Goal: Use online tool/utility: Utilize a website feature to perform a specific function

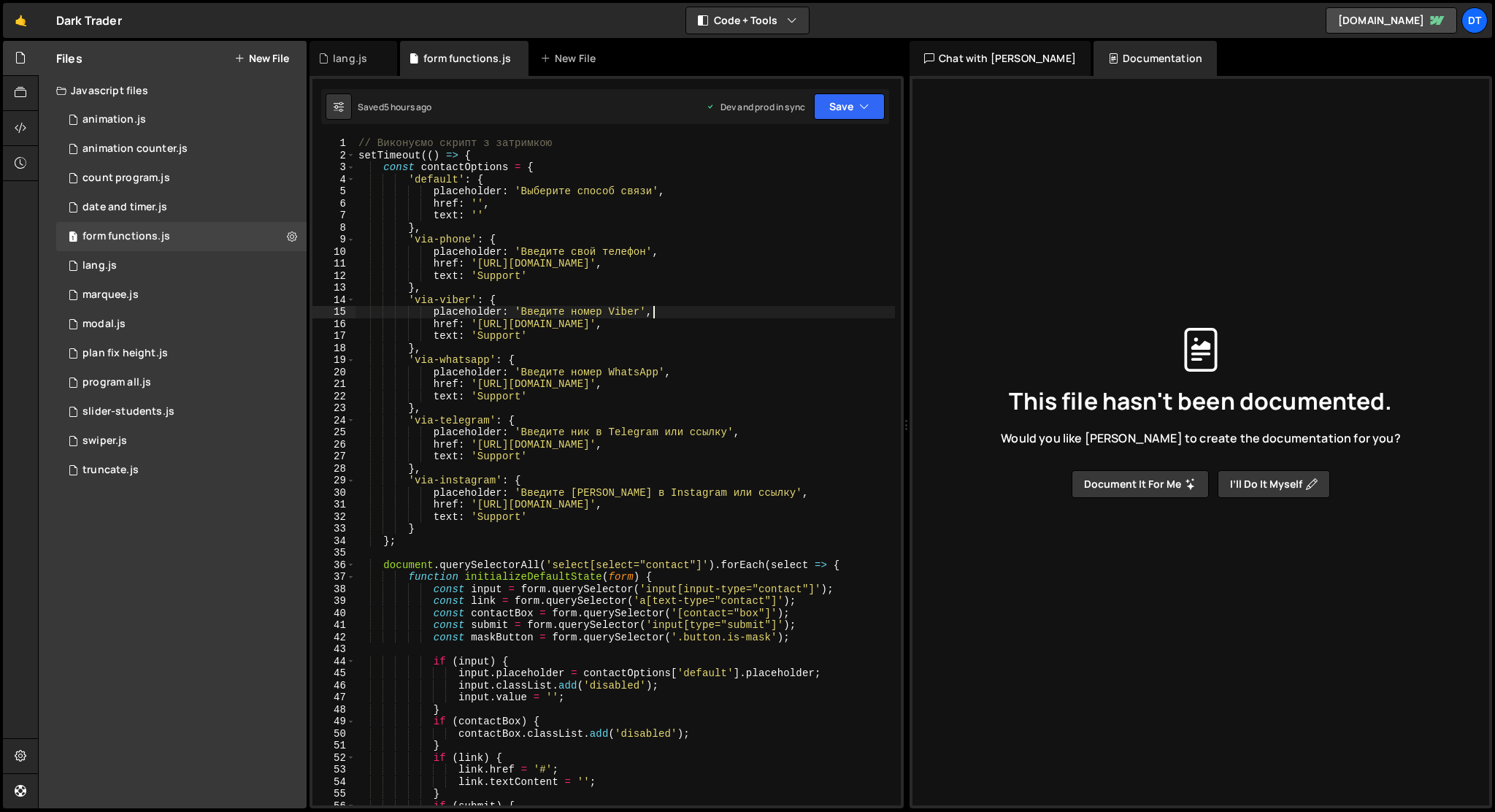
click at [736, 316] on div "// Виконуємо скрипт з затримкою setTimeout (( ) => { const contactOptions = { '…" at bounding box center [625, 483] width 540 height 692
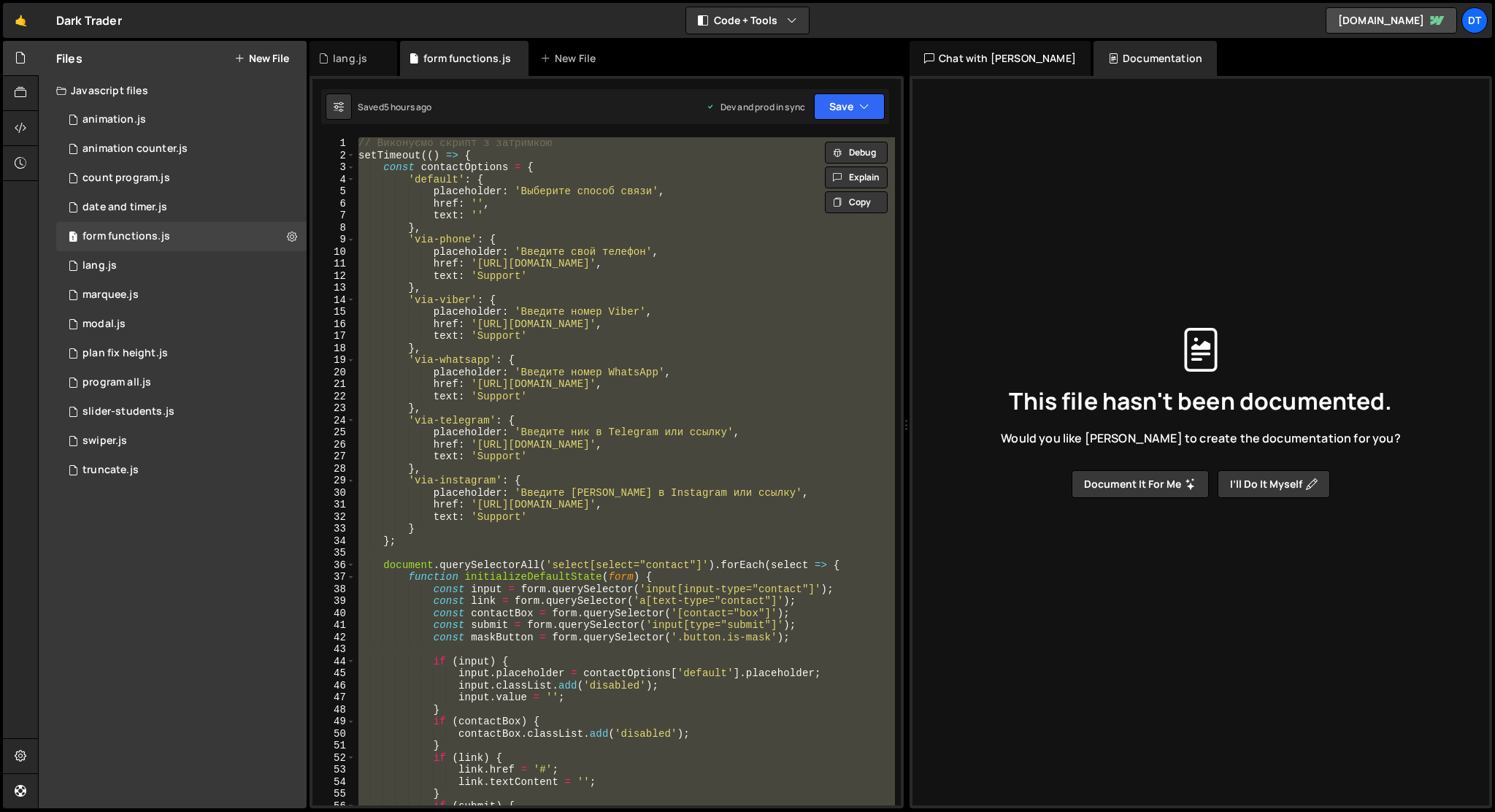
click at [802, 324] on div "// Виконуємо скрипт з затримкою setTimeout (( ) => { const contactOptions = { '…" at bounding box center [625, 471] width 540 height 668
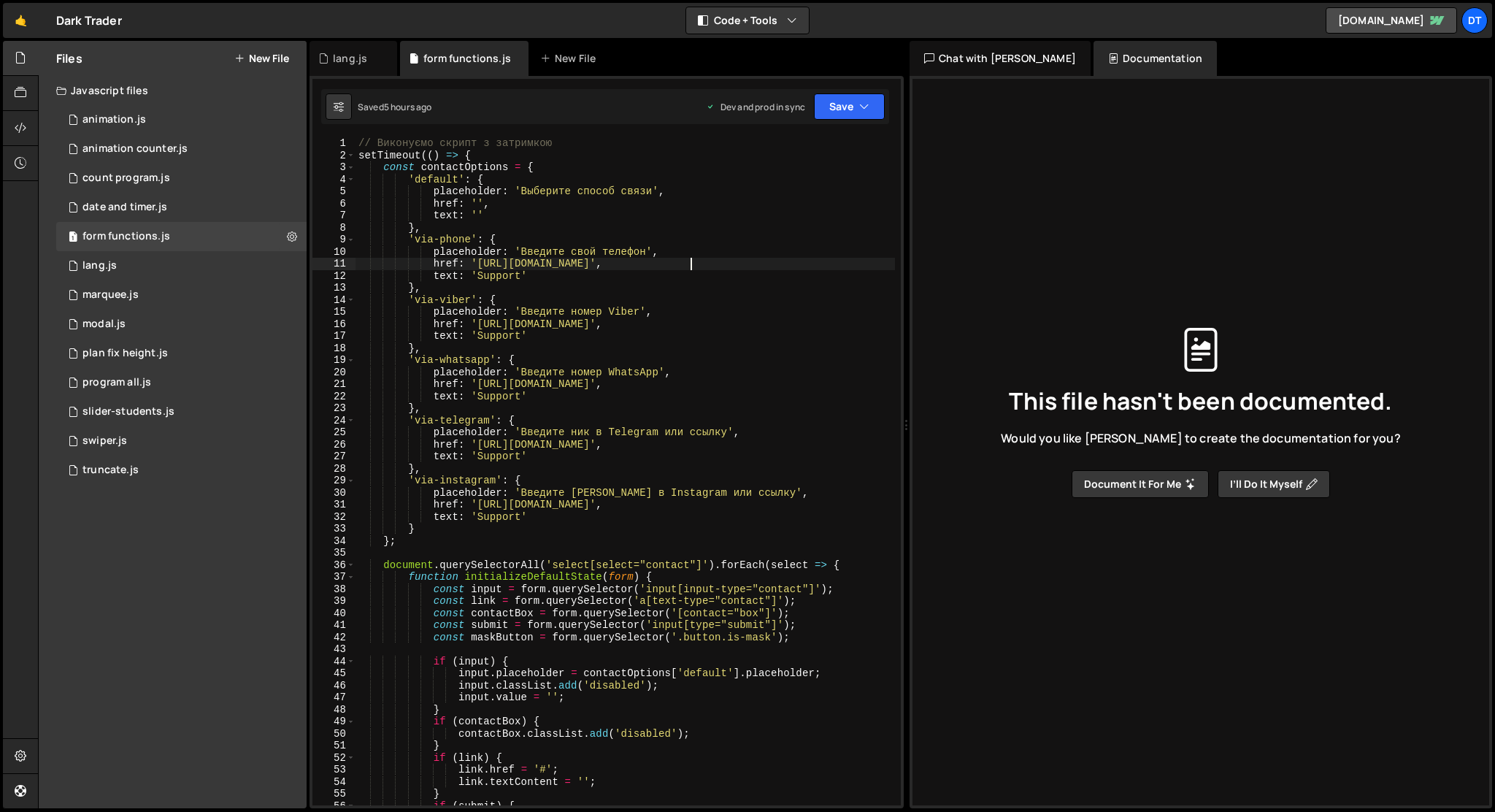
click at [826, 268] on div "// Виконуємо скрипт з затримкою setTimeout (( ) => { const contactOptions = { '…" at bounding box center [625, 483] width 540 height 692
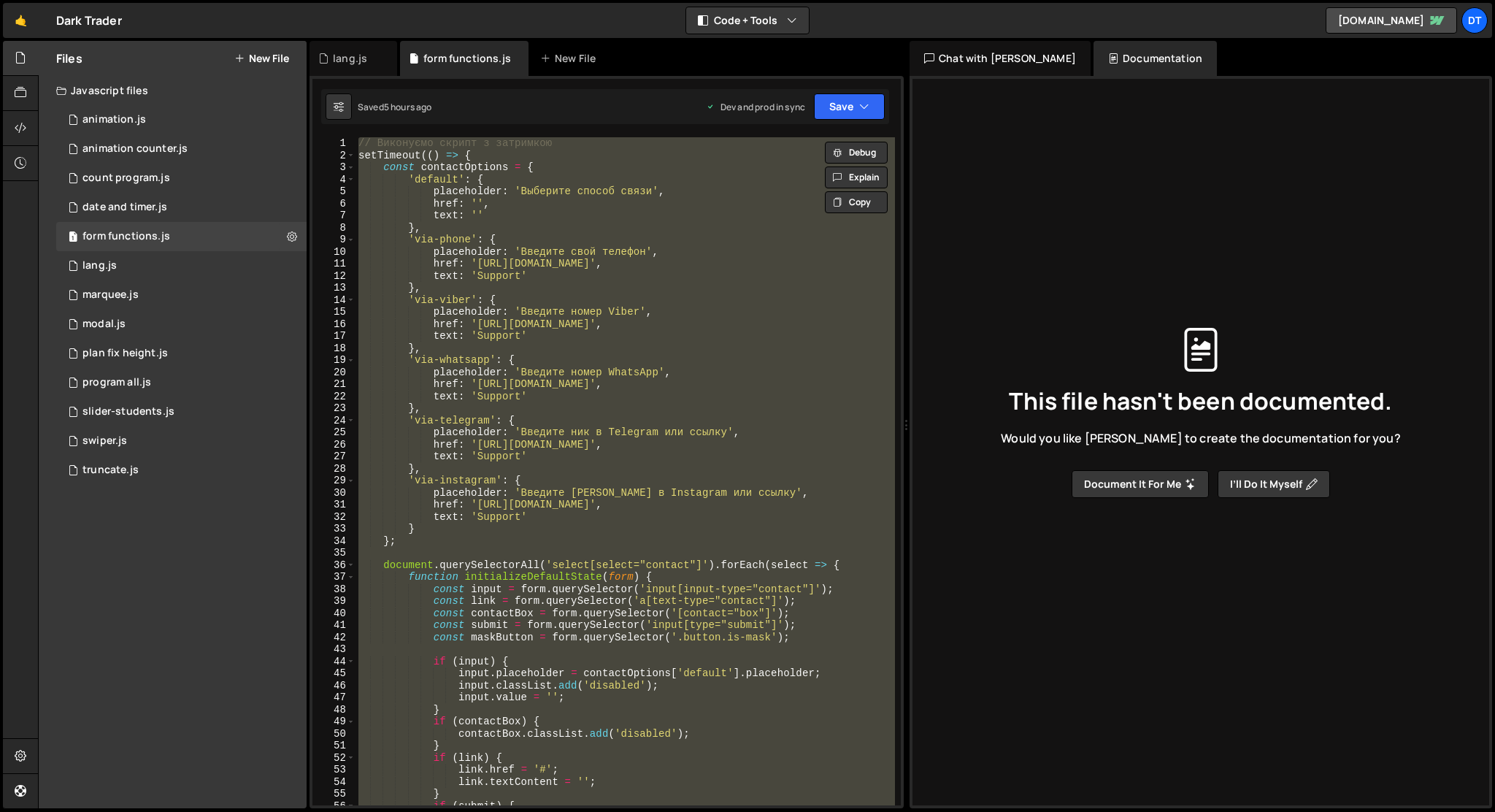
click at [728, 273] on div "// Виконуємо скрипт з затримкою setTimeout (( ) => { const contactOptions = { '…" at bounding box center [625, 471] width 540 height 668
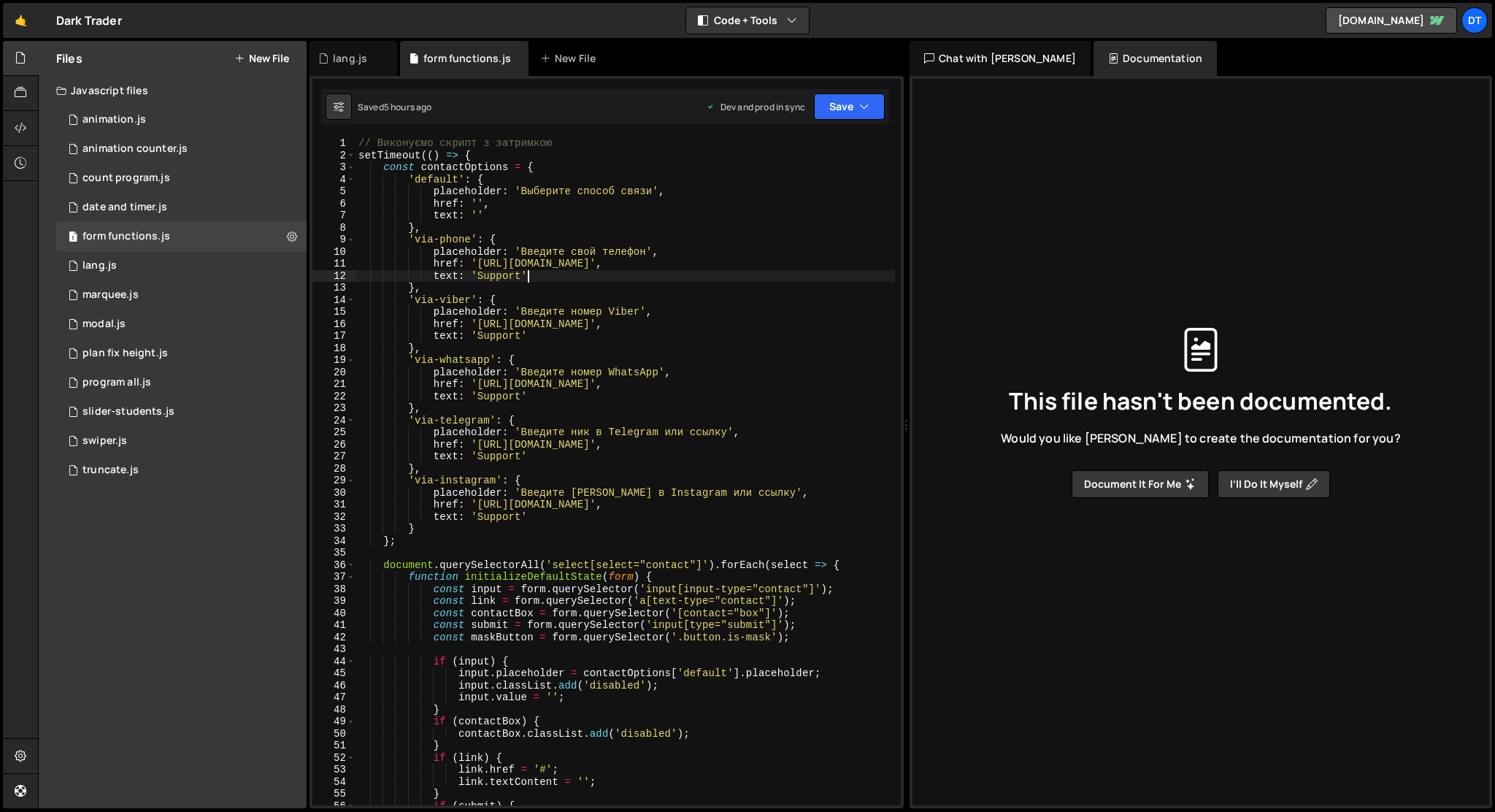
type textarea "}, 100);"
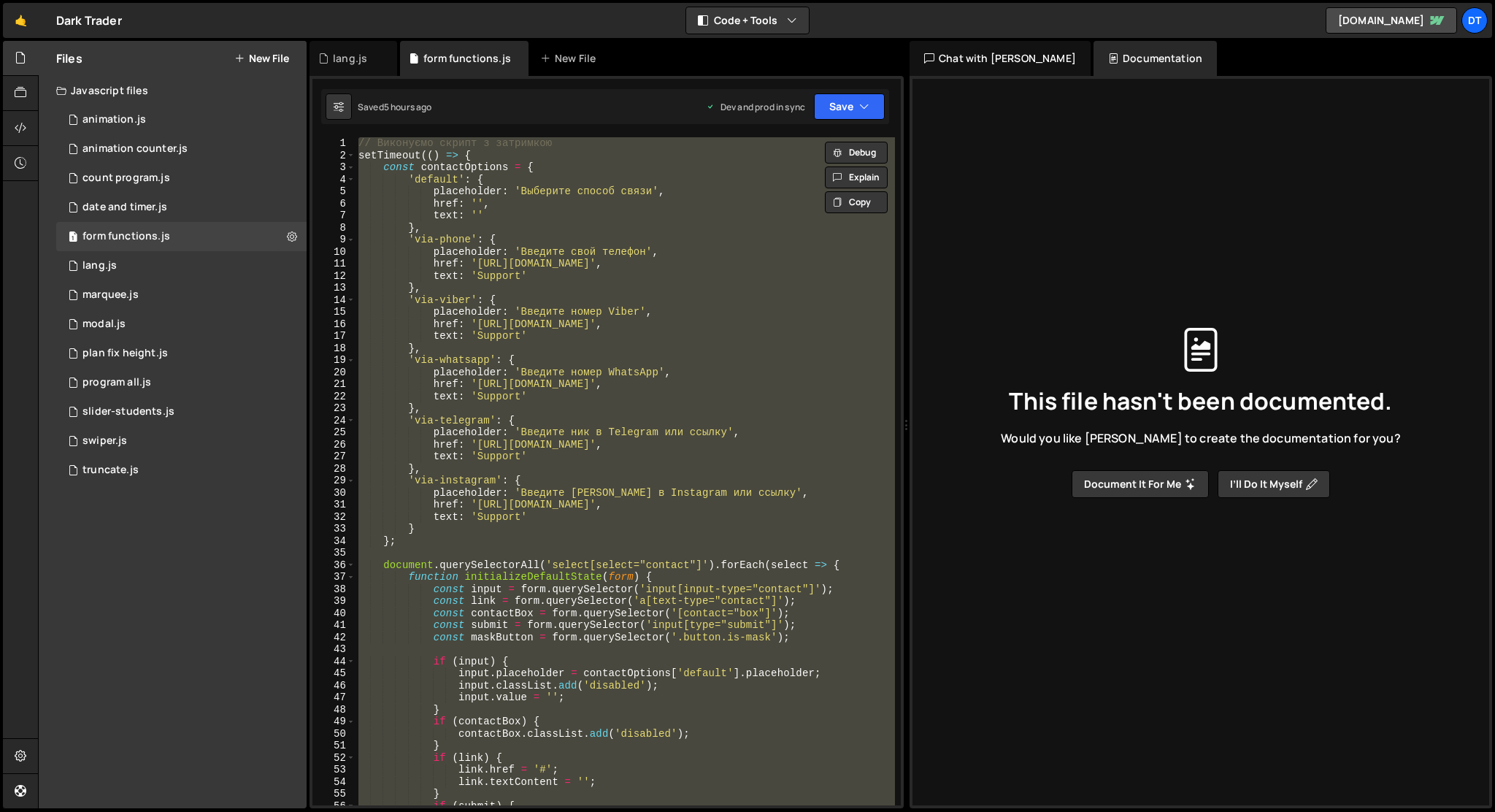
paste textarea
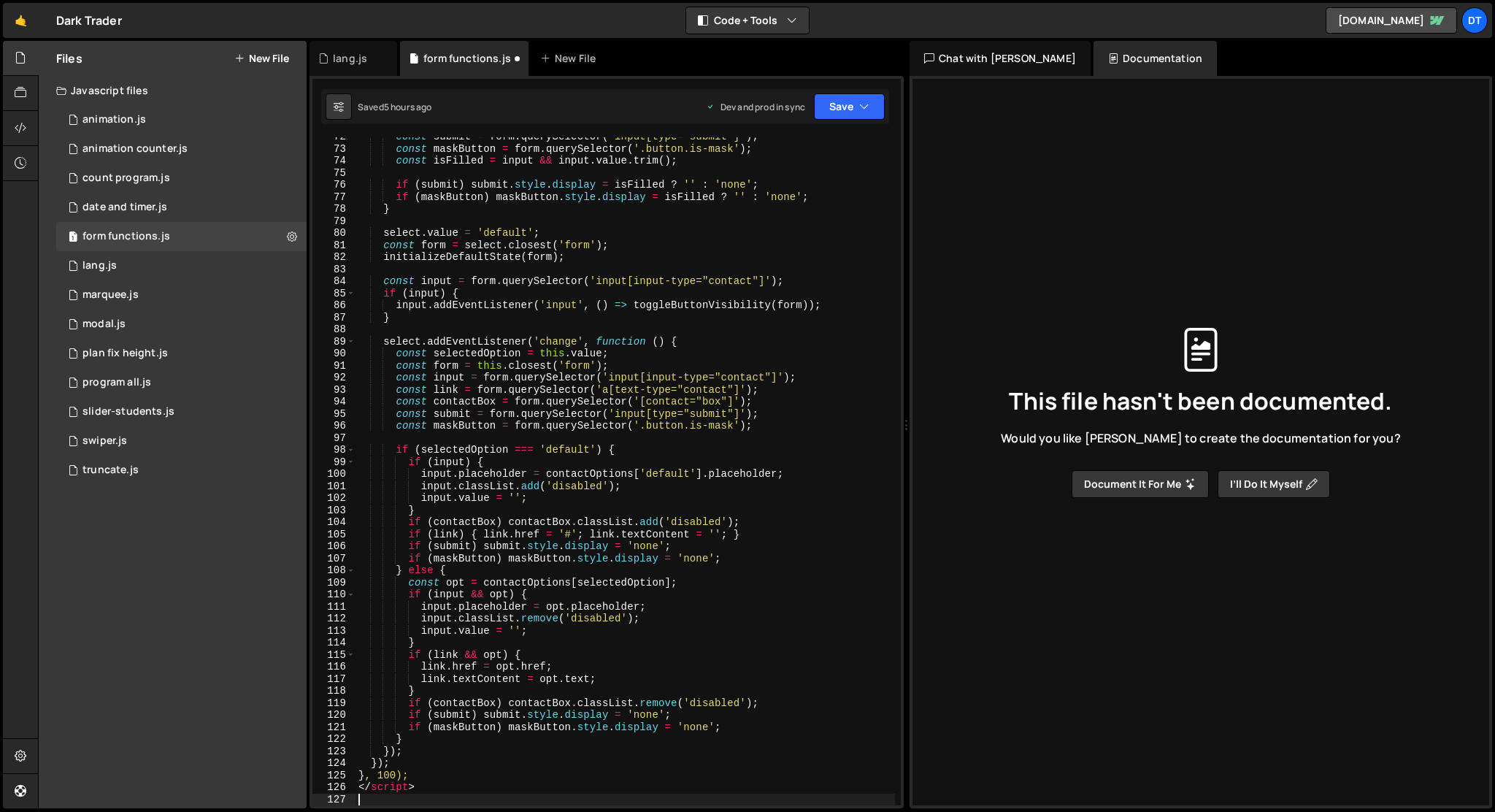
type textarea "</script>"
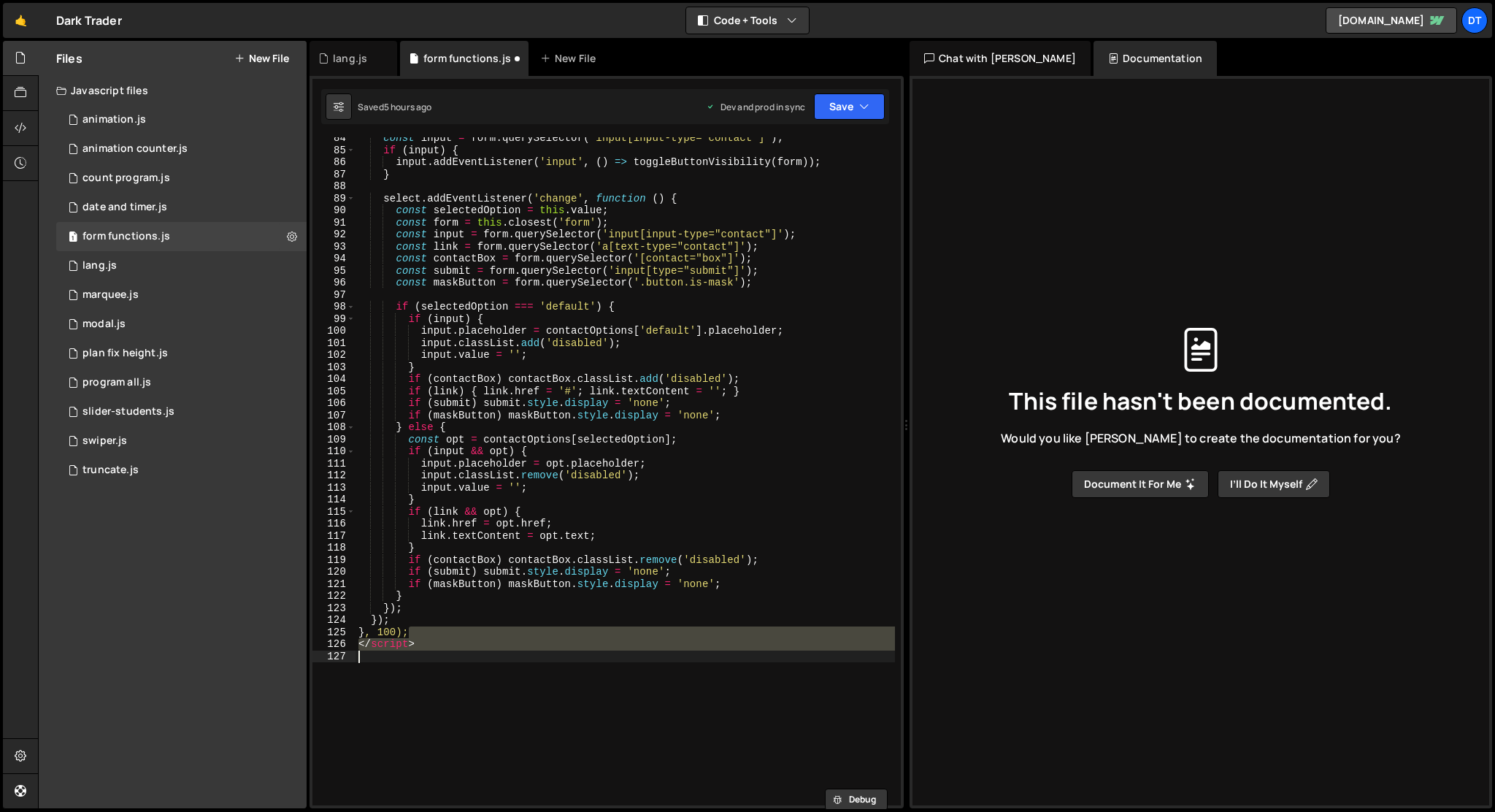
scroll to position [1212, 0]
click at [472, 699] on div "const input = form . querySelector ( 'input[input-type="contact"]' ) ; if ( inp…" at bounding box center [625, 471] width 540 height 668
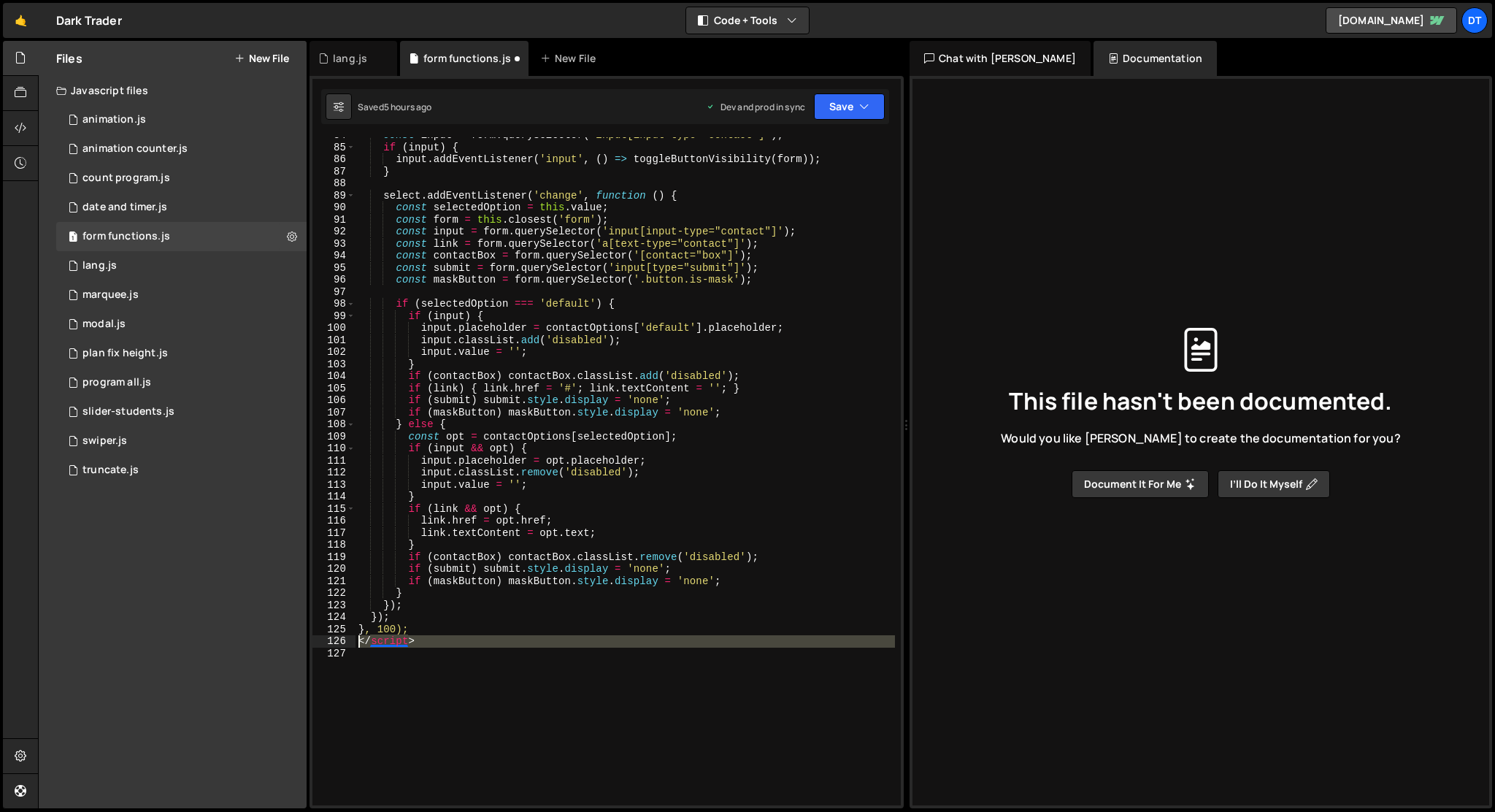
drag, startPoint x: 440, startPoint y: 671, endPoint x: 337, endPoint y: 640, distance: 107.6
click at [337, 640] on div "84 85 86 87 88 89 90 91 92 93 94 95 96 97 98 99 100 101 102 103 104 105 106 107…" at bounding box center [606, 471] width 588 height 668
type textarea "</script>"
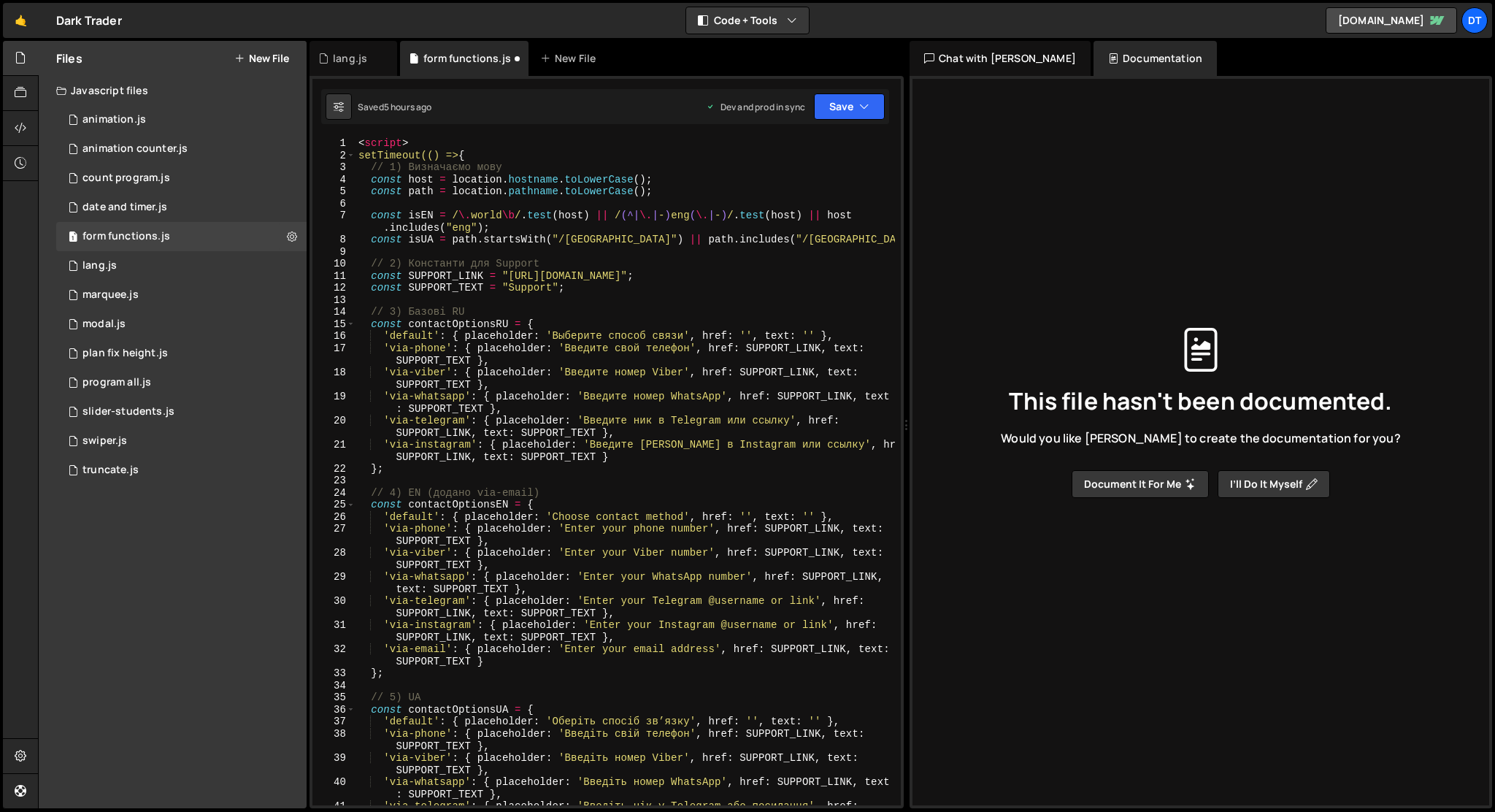
scroll to position [0, 0]
drag, startPoint x: 421, startPoint y: 138, endPoint x: 294, endPoint y: 138, distance: 127.0
click at [294, 138] on div "Files New File Javascript files 1 animation.js 0 1 animation counter.js 0 1 cou…" at bounding box center [766, 425] width 1457 height 768
type textarea "<script>"
type textarea "setTimeout(() => {"
